Goal: Navigation & Orientation: Find specific page/section

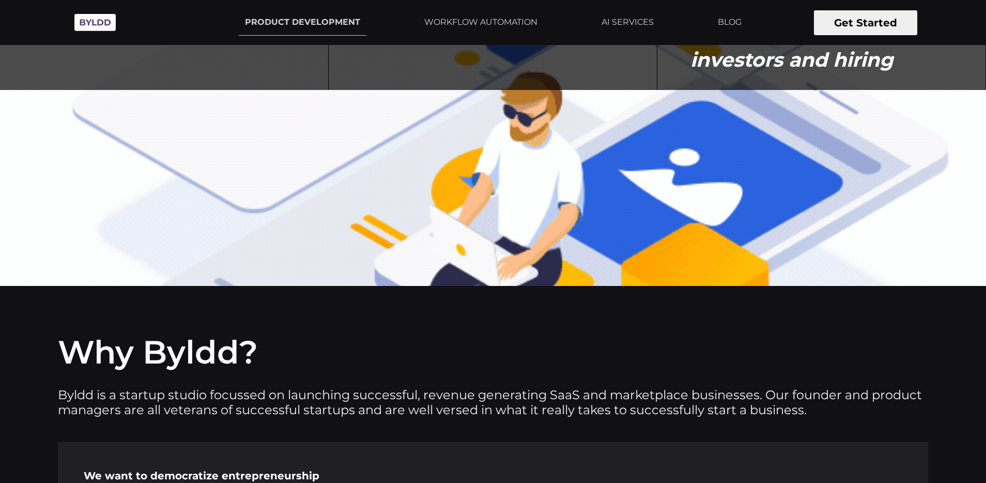
scroll to position [4031, 0]
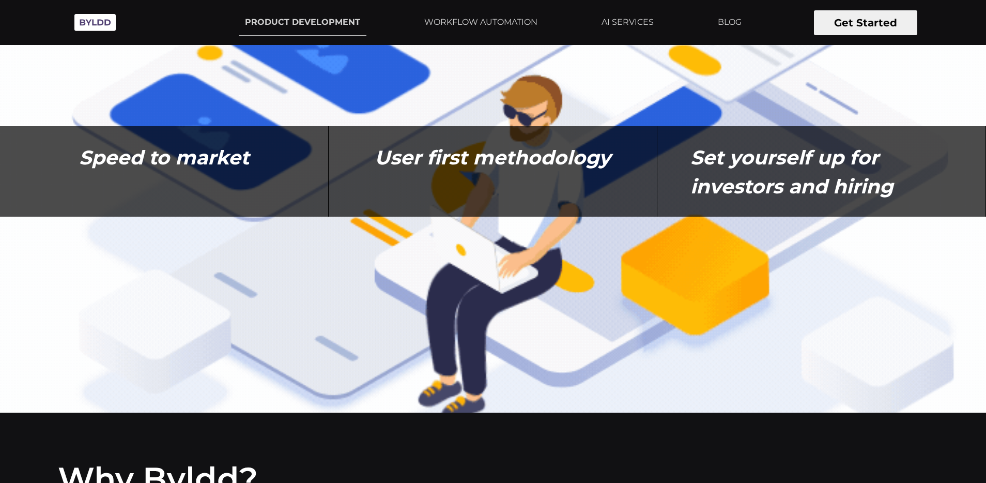
click at [831, 24] on button "Get Started" at bounding box center [865, 22] width 103 height 25
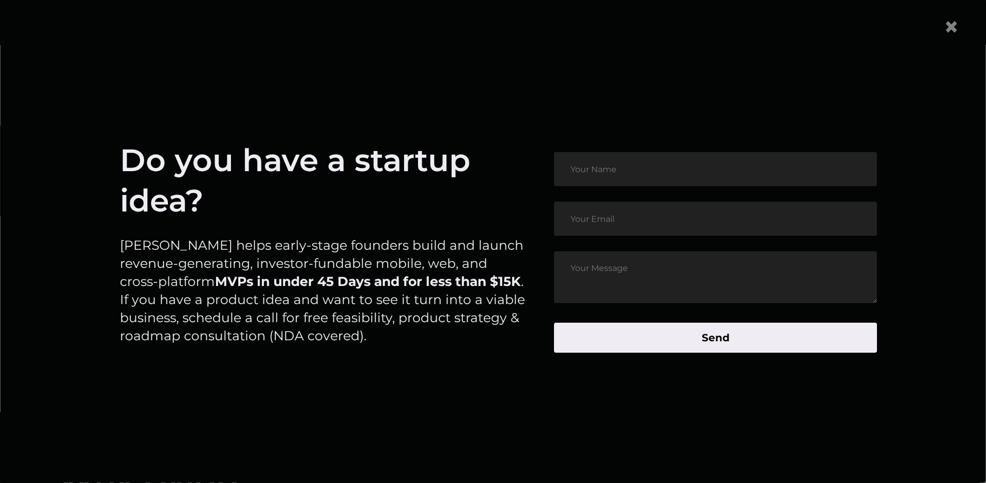
click at [649, 92] on article "Do you have a startup idea? Byldd helps early-stage founders build and launch r…" at bounding box center [493, 252] width 932 height 392
click at [959, 25] on span "×" at bounding box center [951, 27] width 16 height 32
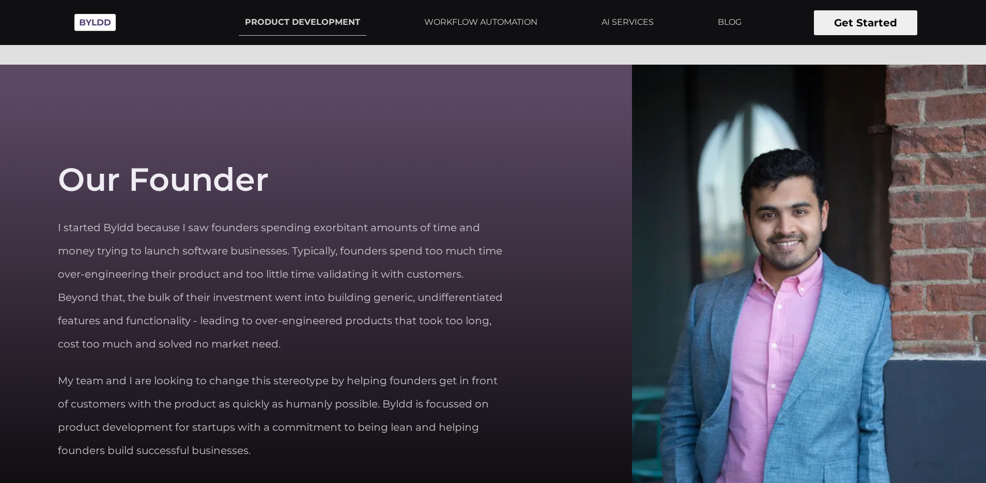
scroll to position [3072, 0]
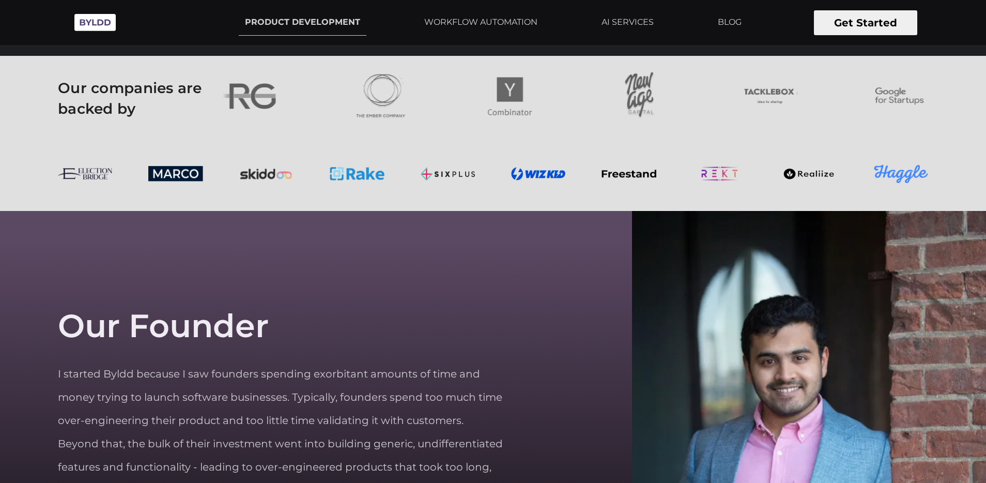
click at [702, 14] on ul "PRODUCT DEVELOPMENT WORKFLOW AUTOMATION AI SERVICES BLOG" at bounding box center [493, 22] width 509 height 26
click at [726, 14] on link "BLOG" at bounding box center [729, 22] width 36 height 26
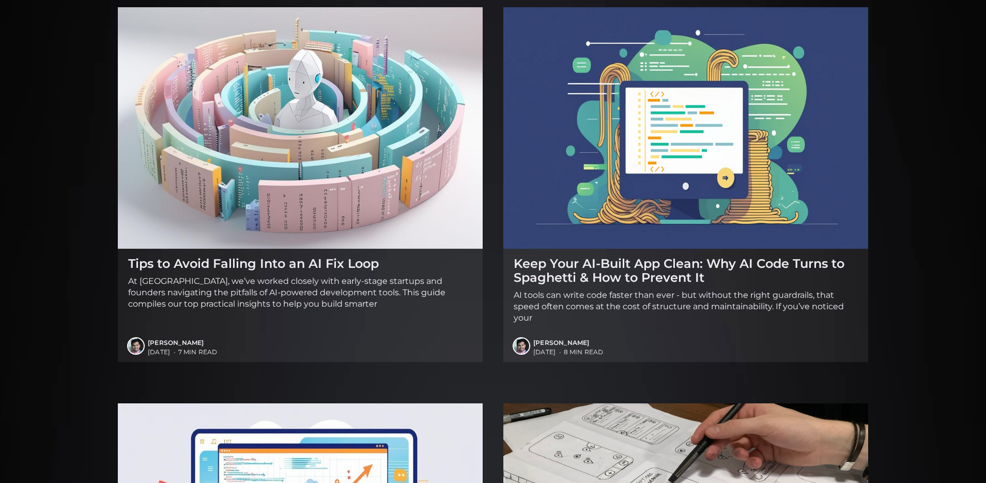
scroll to position [545, 0]
